Goal: Task Accomplishment & Management: Manage account settings

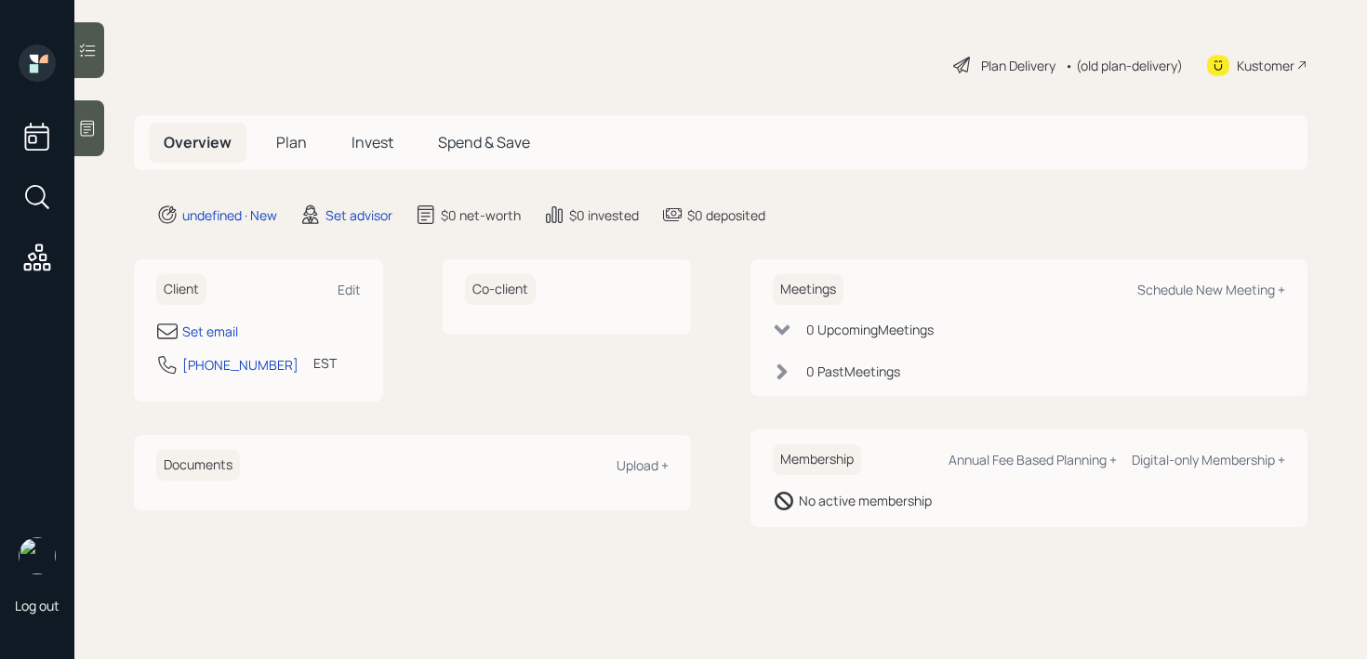
click at [90, 113] on div at bounding box center [89, 128] width 30 height 56
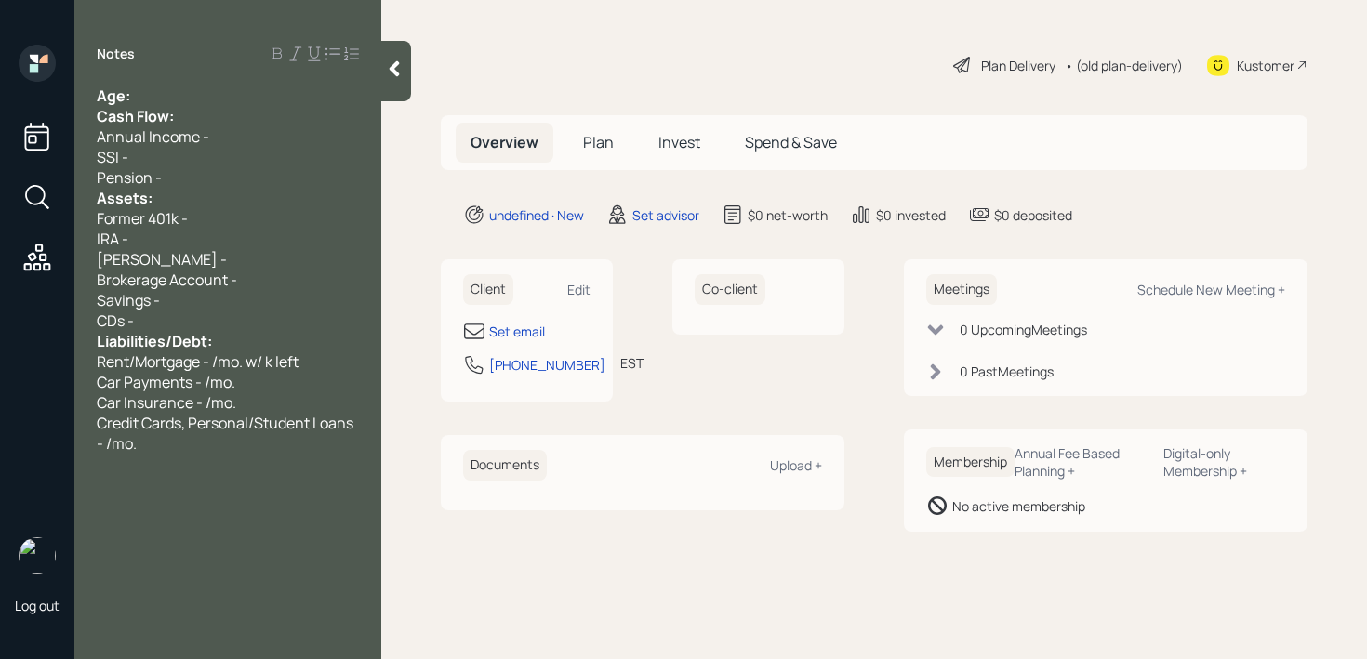
click at [239, 75] on div "Notes Age: Cash Flow: Annual Income - SSI - Pension - Assets: Former 401k - IRA…" at bounding box center [227, 341] width 307 height 592
click at [501, 331] on div "Set email" at bounding box center [517, 332] width 56 height 20
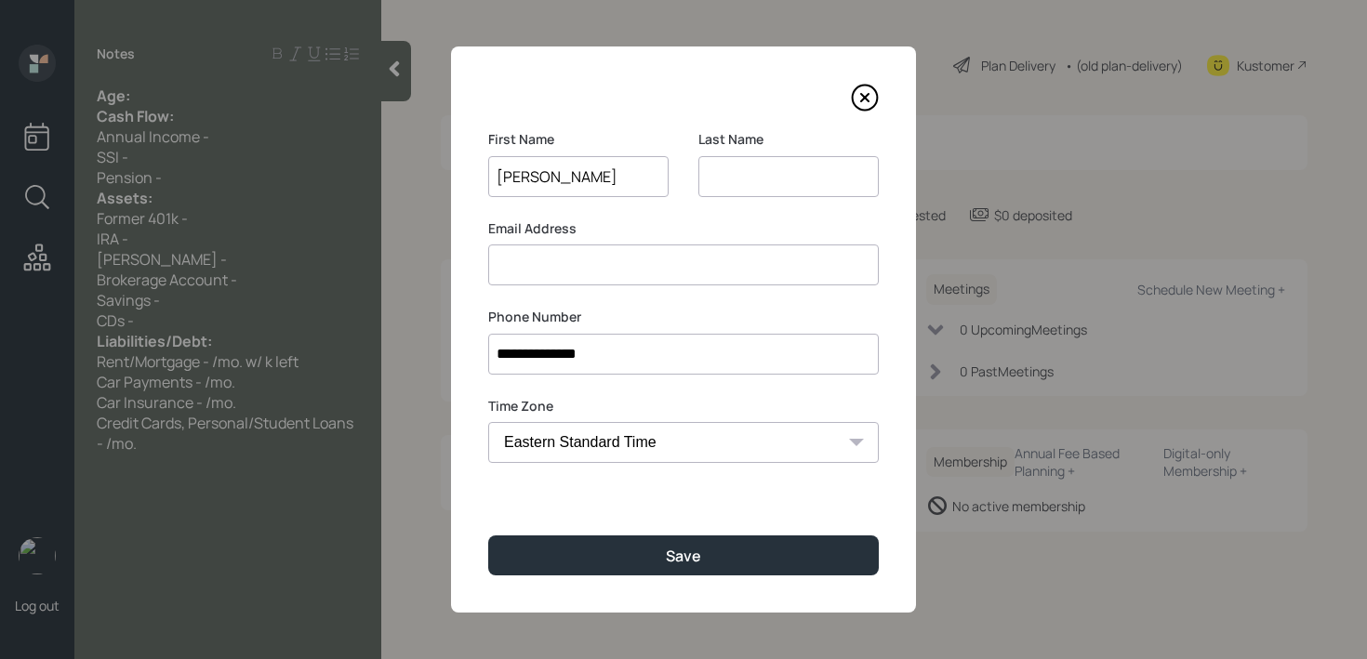
type input "[PERSON_NAME]"
click at [800, 178] on input at bounding box center [788, 176] width 180 height 41
type input "[PERSON_NAME]"
click at [742, 261] on input at bounding box center [683, 264] width 390 height 41
type input "k"
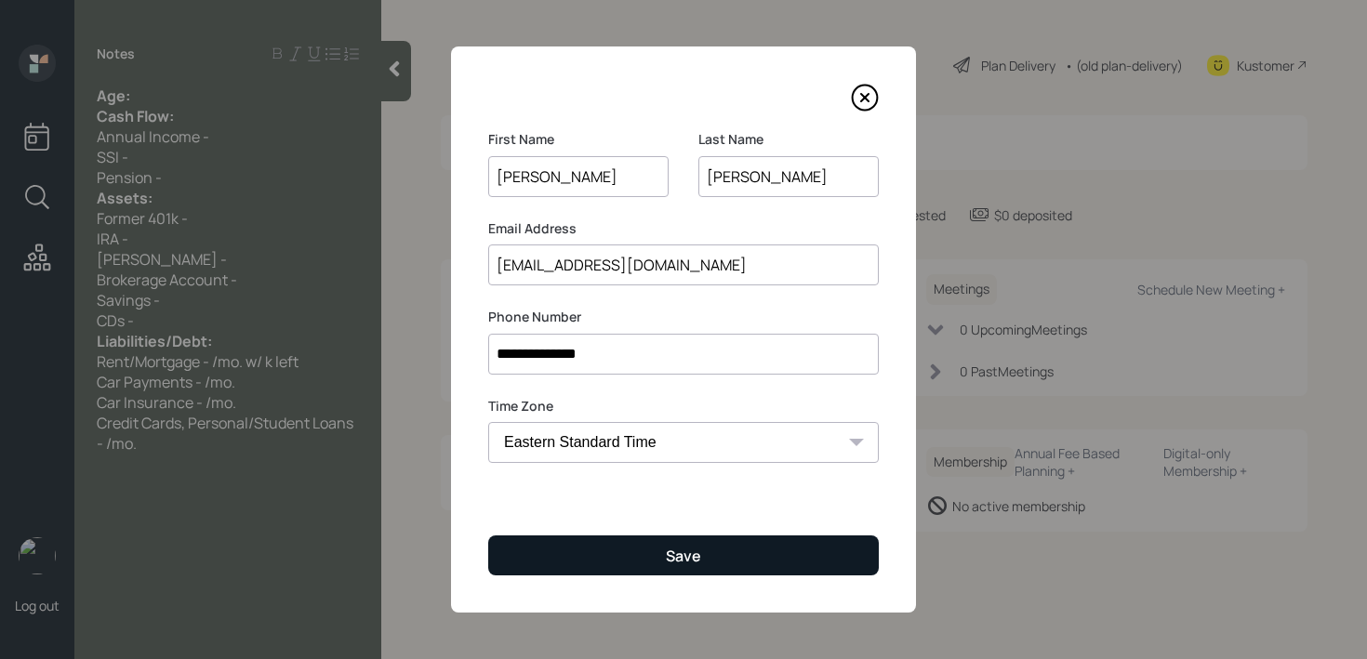
type input "[EMAIL_ADDRESS][DOMAIN_NAME]"
click at [744, 567] on button "Save" at bounding box center [683, 555] width 390 height 40
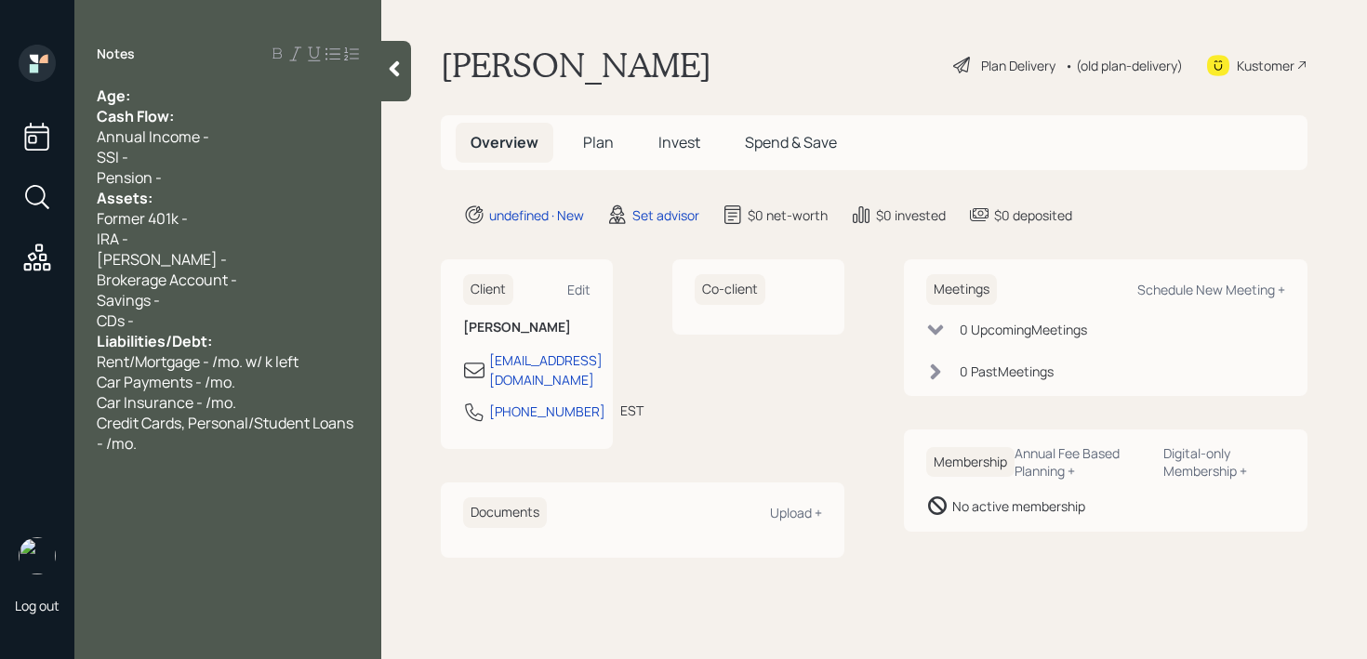
click at [237, 186] on div "Pension -" at bounding box center [228, 177] width 262 height 20
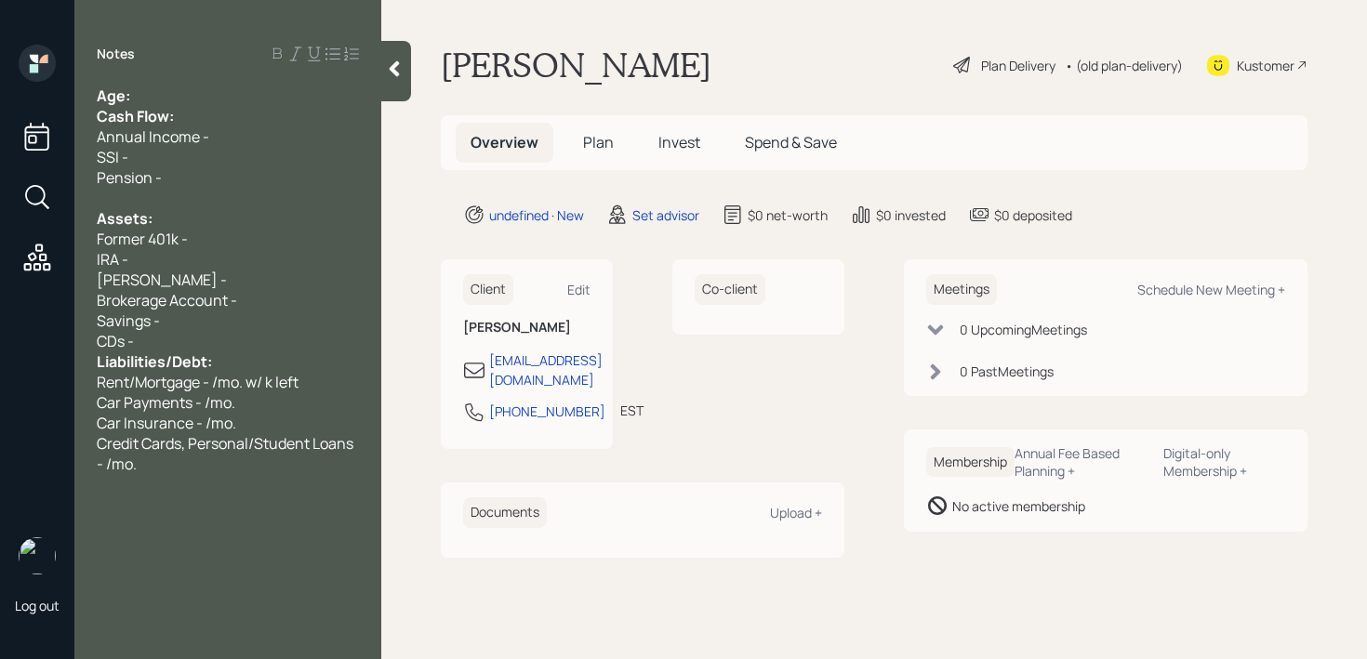
click at [242, 276] on div "[PERSON_NAME] -" at bounding box center [228, 280] width 262 height 20
click at [239, 334] on div "CDs -" at bounding box center [228, 341] width 262 height 20
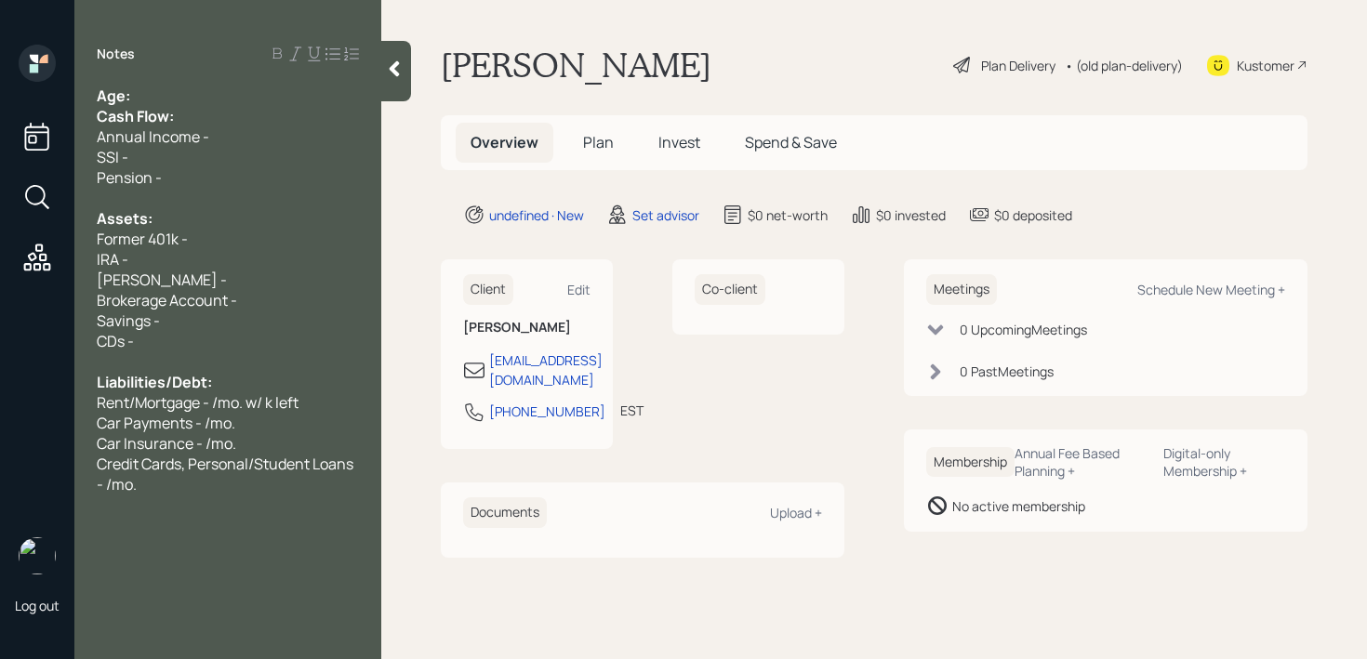
click at [212, 111] on div "Cash Flow:" at bounding box center [228, 116] width 262 height 20
click at [211, 95] on div "Age:" at bounding box center [228, 96] width 262 height 20
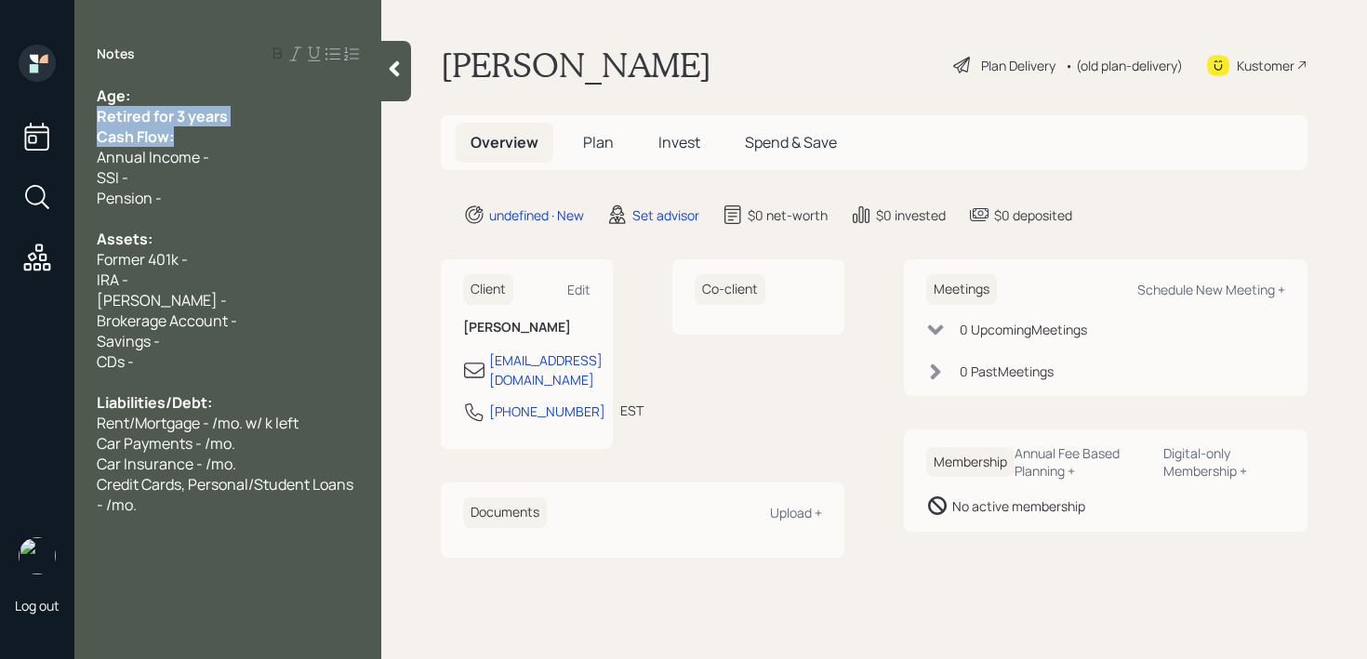
drag, startPoint x: 241, startPoint y: 127, endPoint x: 23, endPoint y: 124, distance: 217.6
click at [23, 124] on div "Log out Notes Age: Retired for 3 years Cash Flow: Annual Income - SSI - Pension…" at bounding box center [683, 329] width 1367 height 659
click at [179, 118] on span "Retired for 3 years" at bounding box center [162, 116] width 131 height 20
drag, startPoint x: 234, startPoint y: 118, endPoint x: 0, endPoint y: 118, distance: 234.3
click at [0, 118] on div "Log out Notes Age: Retired for 3 years Cash Flow: Annual Income - SSI - Pension…" at bounding box center [683, 329] width 1367 height 659
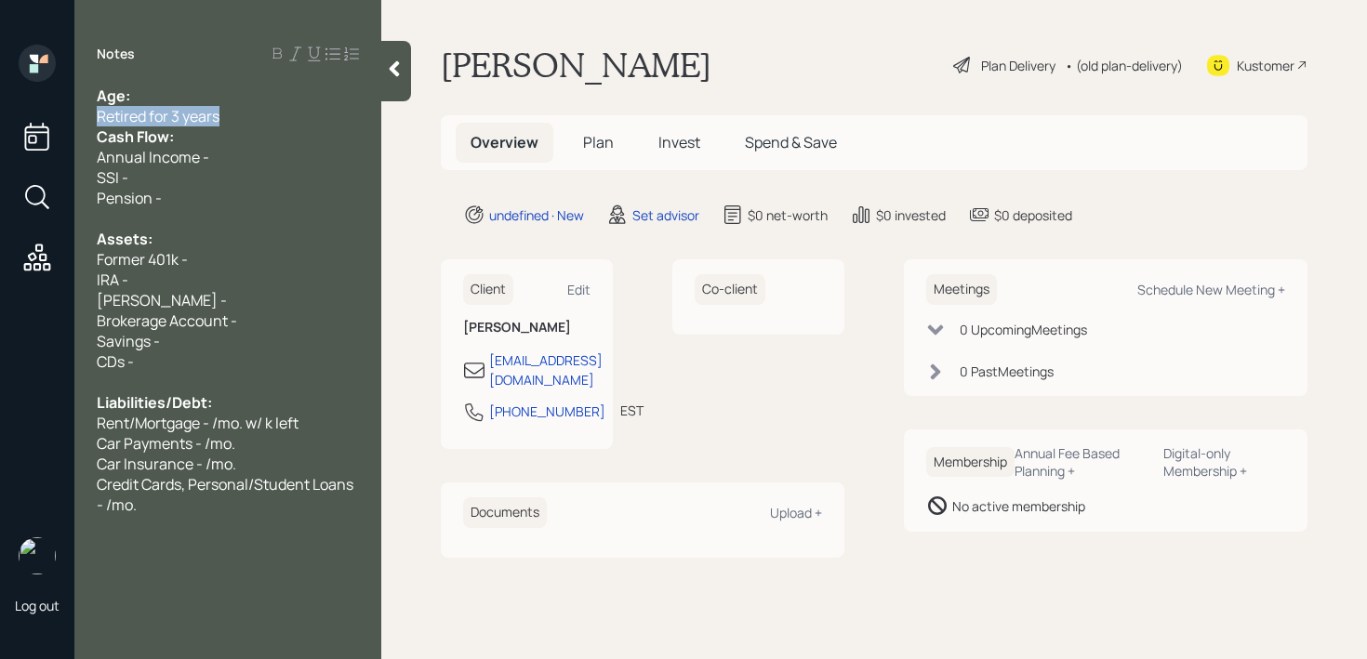
click at [252, 112] on div "Retired for 3 years" at bounding box center [228, 116] width 262 height 20
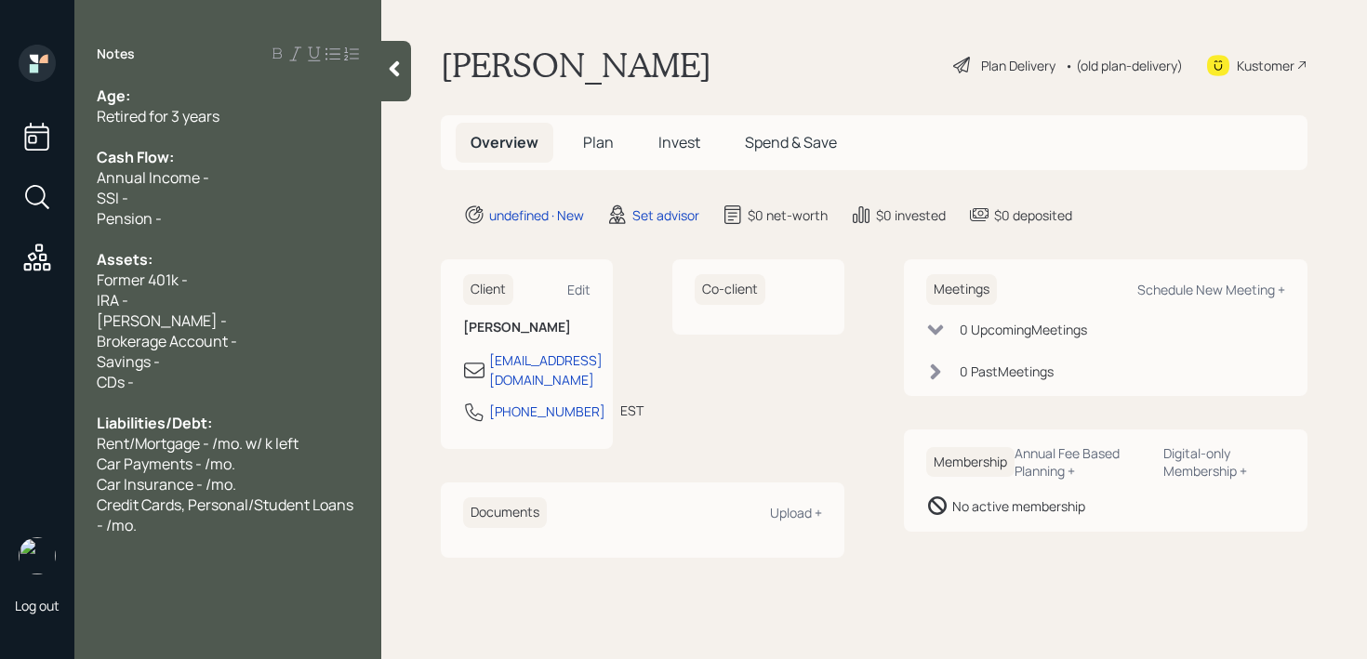
click at [240, 96] on div "Age:" at bounding box center [228, 96] width 262 height 20
drag, startPoint x: 152, startPoint y: 96, endPoint x: 132, endPoint y: 96, distance: 20.5
click at [132, 96] on div "Age: [DEMOGRAPHIC_DATA]" at bounding box center [228, 96] width 262 height 20
click at [195, 324] on div "[PERSON_NAME] -" at bounding box center [228, 320] width 262 height 20
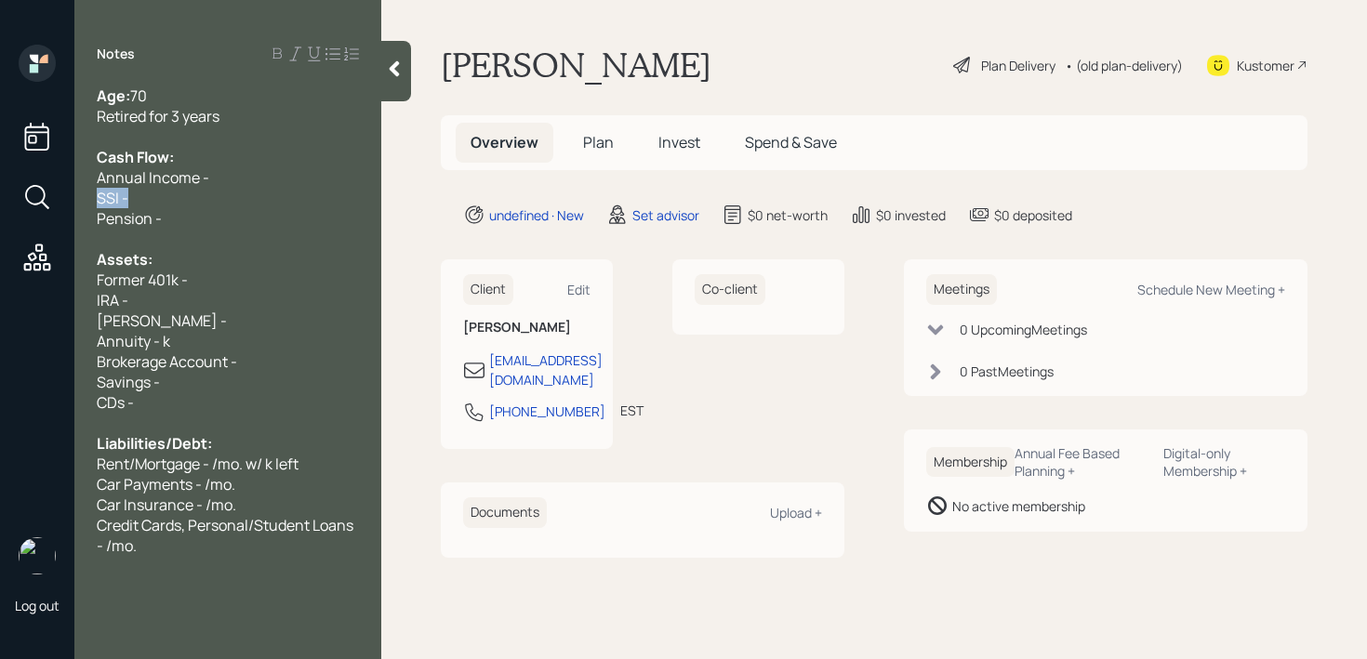
drag, startPoint x: 186, startPoint y: 205, endPoint x: 0, endPoint y: 205, distance: 185.9
click at [0, 205] on div "Log out Notes Age: [DEMOGRAPHIC_DATA] Retired for 3 years Cash Flow: Annual Inc…" at bounding box center [683, 329] width 1367 height 659
click at [228, 278] on div "Former 401k -" at bounding box center [228, 280] width 262 height 20
drag, startPoint x: 221, startPoint y: 316, endPoint x: 26, endPoint y: 316, distance: 195.2
click at [26, 316] on div "Log out Notes Age: [DEMOGRAPHIC_DATA] Retired for 3 years Cash Flow: Annual Inc…" at bounding box center [683, 329] width 1367 height 659
